Goal: Task Accomplishment & Management: Manage account settings

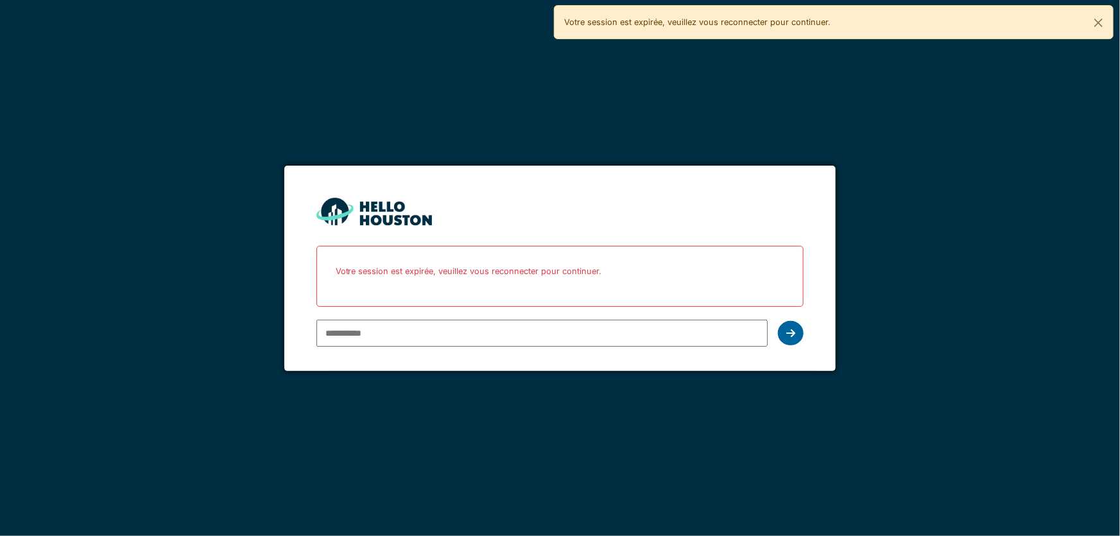
type input "**********"
click at [793, 336] on icon at bounding box center [790, 333] width 9 height 10
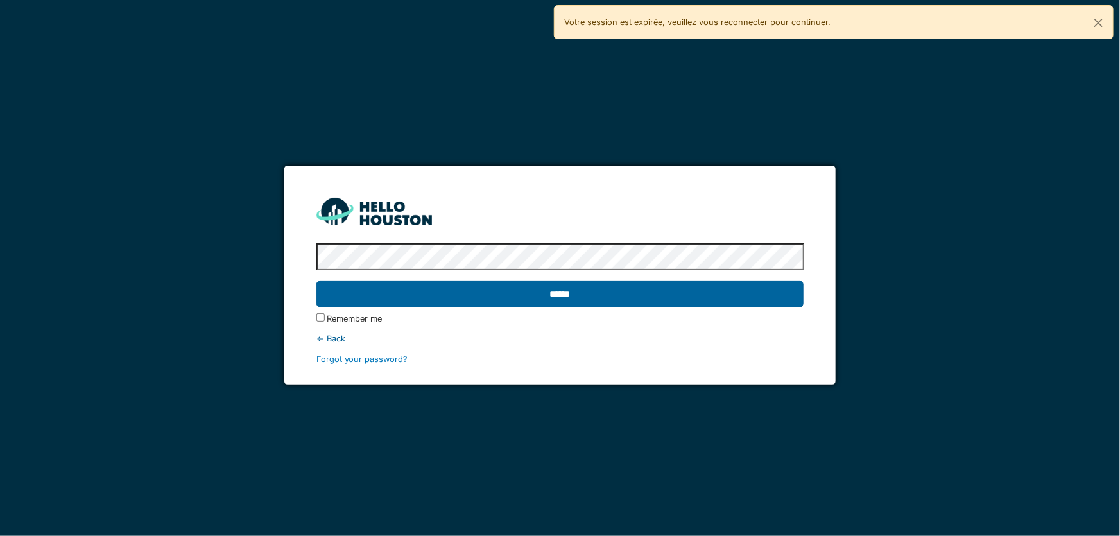
click at [512, 299] on input "******" at bounding box center [560, 294] width 488 height 27
